Goal: Find specific page/section: Find specific page/section

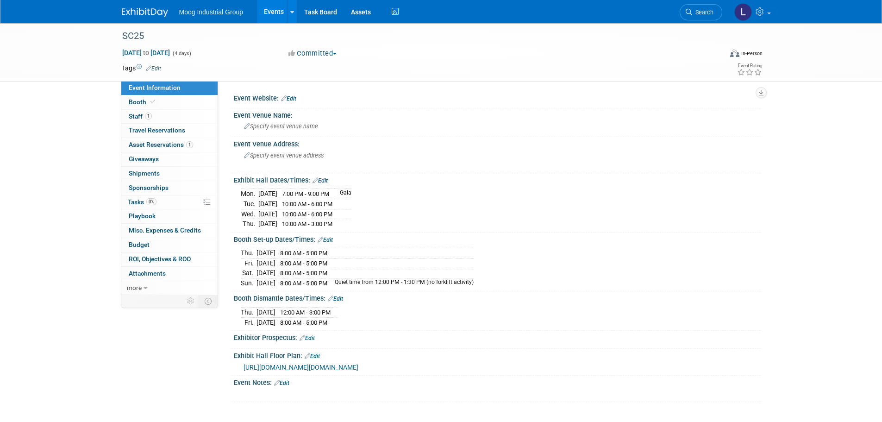
click at [347, 363] on span "https://hallerickson.ungerboeck.com/prod/app85.cshtml?aat=553557715464455869786…" at bounding box center [301, 366] width 115 height 7
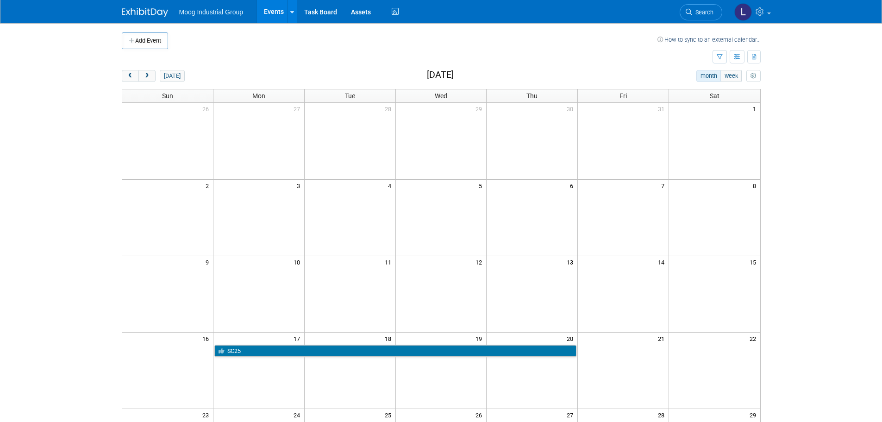
scroll to position [231, 0]
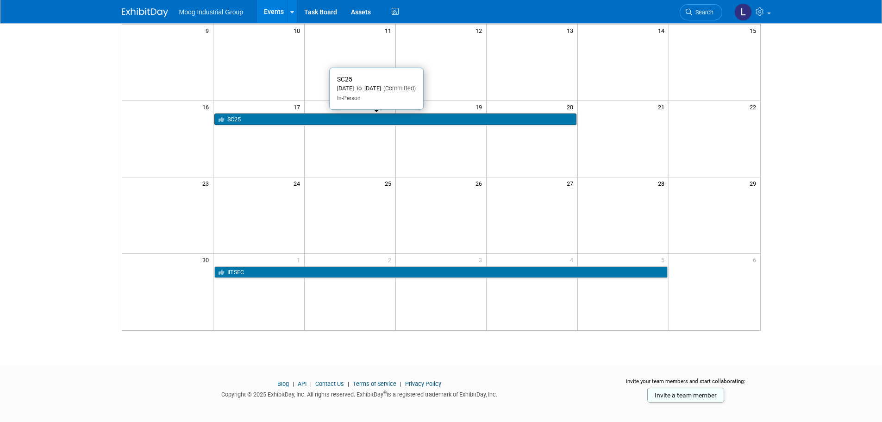
click at [289, 119] on link "SC25" at bounding box center [395, 119] width 362 height 12
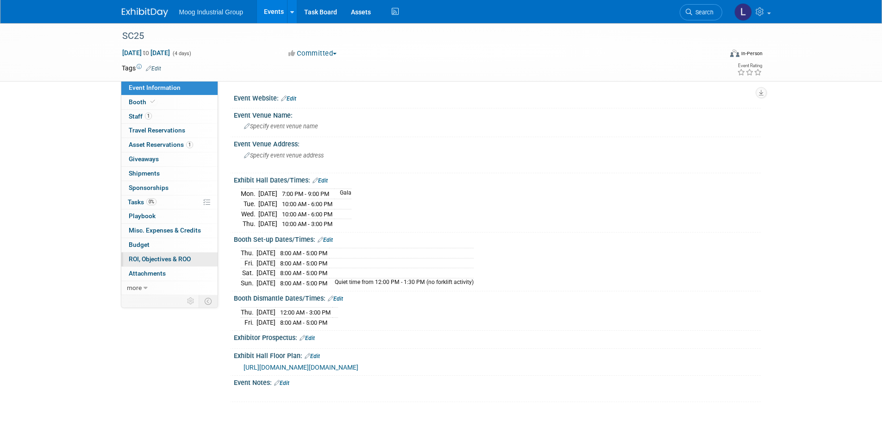
click at [141, 260] on span "ROI, Objectives & ROO 0" at bounding box center [160, 258] width 62 height 7
